Goal: Transaction & Acquisition: Purchase product/service

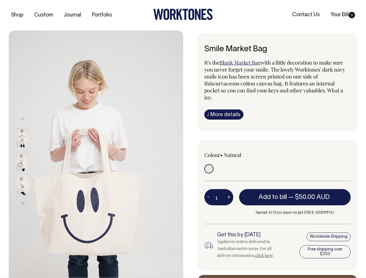
click at [96, 154] on img at bounding box center [96, 160] width 174 height 261
click at [30, 161] on div at bounding box center [30, 161] width 29 height 24
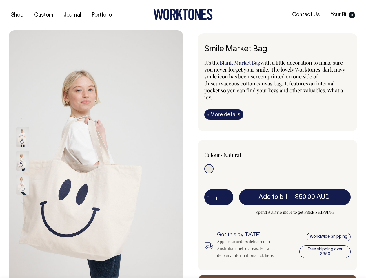
click at [23, 119] on button "Previous" at bounding box center [22, 118] width 9 height 13
click at [30, 173] on div at bounding box center [30, 185] width 29 height 24
click at [23, 203] on button "Next" at bounding box center [22, 203] width 9 height 13
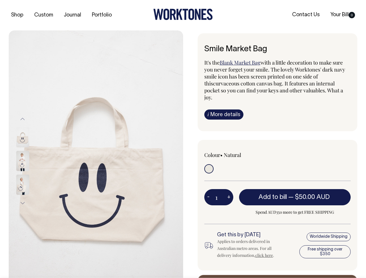
click at [208, 192] on button "-" at bounding box center [208, 198] width 8 height 12
click at [229, 192] on button "+" at bounding box center [228, 198] width 9 height 12
type input "2"
click at [295, 194] on span "— $50.00 AUD" at bounding box center [309, 197] width 43 height 6
